Goal: Information Seeking & Learning: Find specific fact

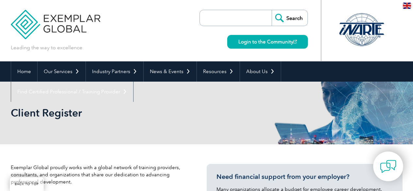
scroll to position [197, 0]
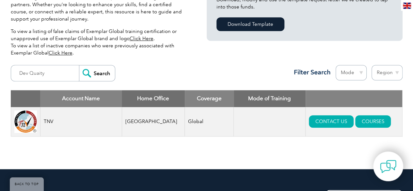
click at [79, 65] on input "Search" at bounding box center [97, 73] width 36 height 16
type input "Dev Qua"
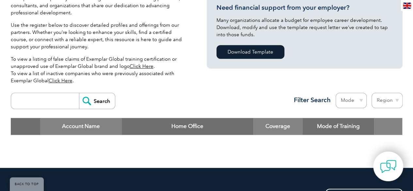
scroll to position [163, 0]
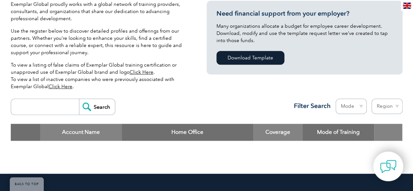
click at [32, 109] on input "search" at bounding box center [46, 107] width 65 height 16
type input "Dev Quality"
click at [79, 99] on input "Search" at bounding box center [97, 107] width 36 height 16
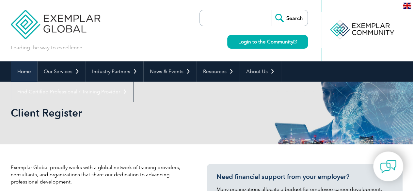
click at [24, 72] on link "Home" at bounding box center [24, 71] width 26 height 20
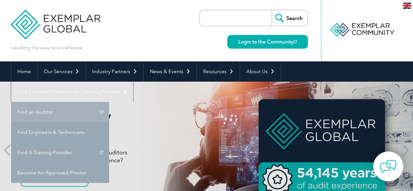
click at [109, 102] on link "Find an Auditor" at bounding box center [60, 112] width 98 height 20
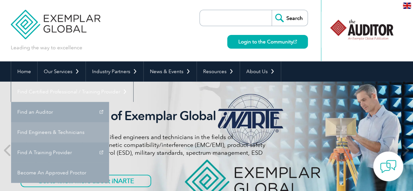
click at [109, 122] on link "Find Engineers & Technicians" at bounding box center [60, 132] width 98 height 20
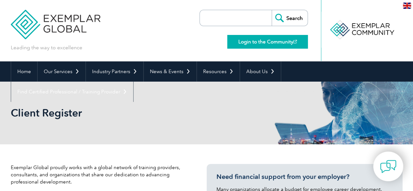
click at [285, 39] on link "Login to the Community" at bounding box center [267, 42] width 81 height 14
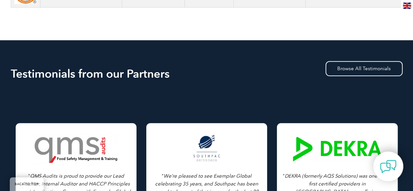
scroll to position [52, 0]
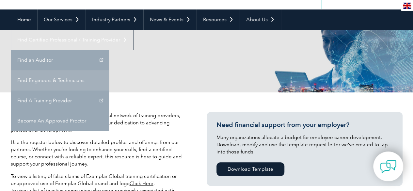
click at [109, 70] on link "Find Engineers & Technicians" at bounding box center [60, 80] width 98 height 20
